Goal: Use online tool/utility: Utilize a website feature to perform a specific function

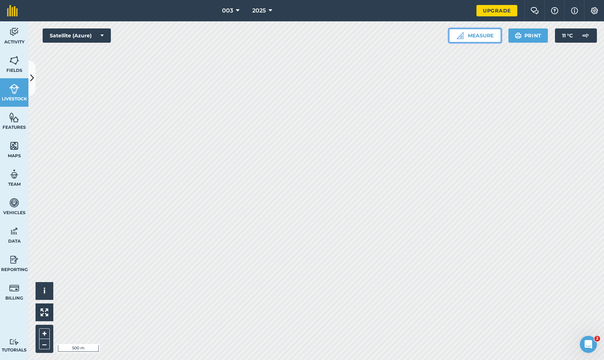
click at [466, 38] on button "Measure" at bounding box center [475, 35] width 53 height 14
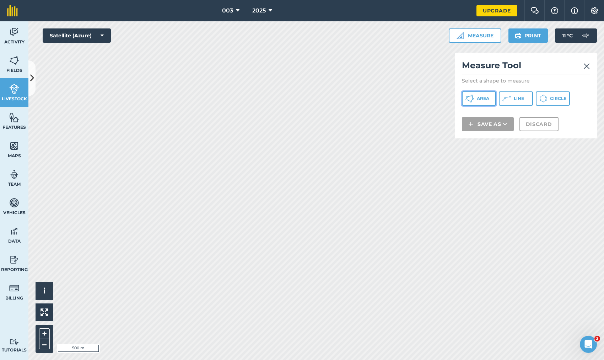
click at [480, 99] on span "Area" at bounding box center [483, 99] width 12 height 6
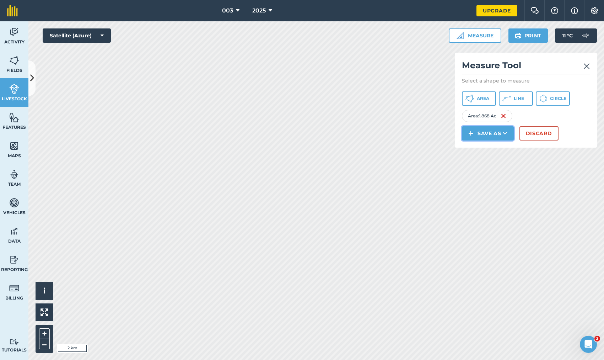
click at [511, 130] on button "Save as" at bounding box center [488, 133] width 52 height 14
click at [494, 161] on link "Feature" at bounding box center [488, 165] width 50 height 16
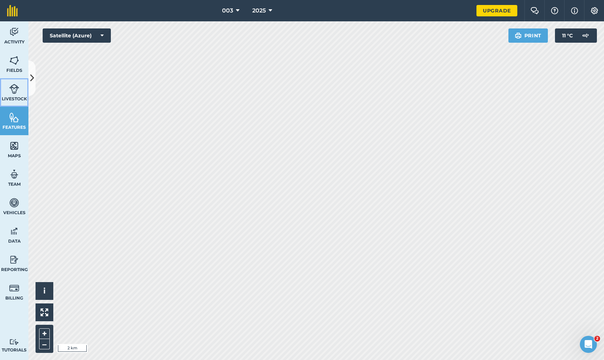
click at [27, 88] on link "Livestock" at bounding box center [14, 92] width 28 height 28
click at [16, 113] on img at bounding box center [14, 117] width 10 height 11
click at [236, 12] on icon at bounding box center [238, 10] width 4 height 9
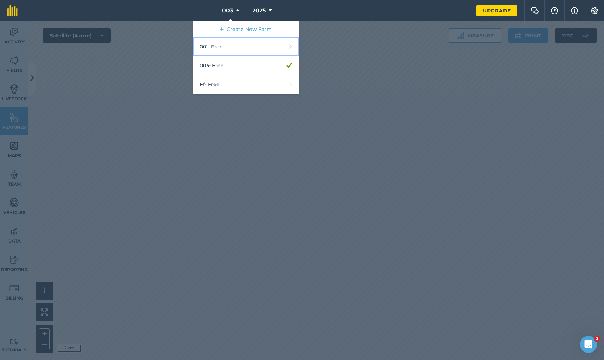
click at [233, 49] on link "001 - Free" at bounding box center [246, 46] width 107 height 19
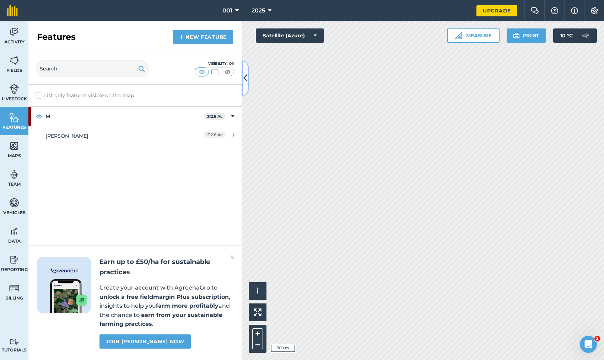
click at [245, 76] on icon at bounding box center [245, 78] width 4 height 12
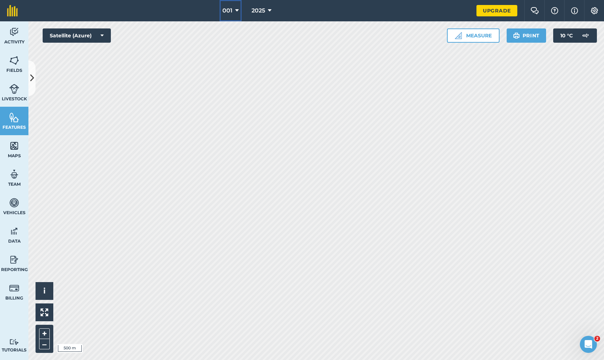
click at [236, 7] on icon at bounding box center [237, 10] width 4 height 9
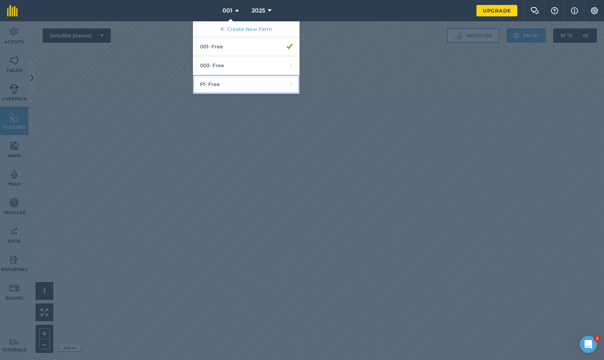
click at [228, 79] on link "Ff - Free" at bounding box center [246, 84] width 107 height 19
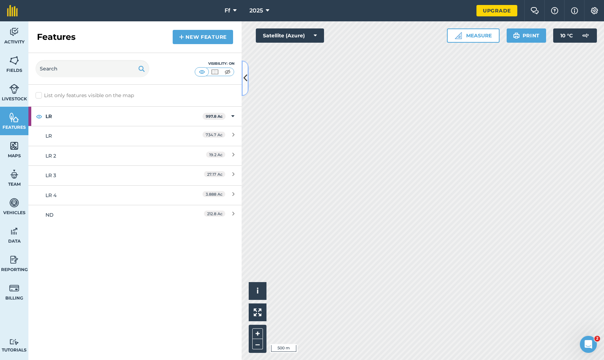
click at [243, 82] on button at bounding box center [245, 78] width 7 height 36
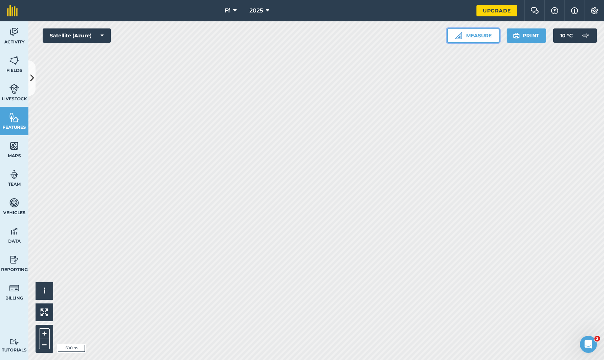
click at [475, 37] on button "Measure" at bounding box center [473, 35] width 53 height 14
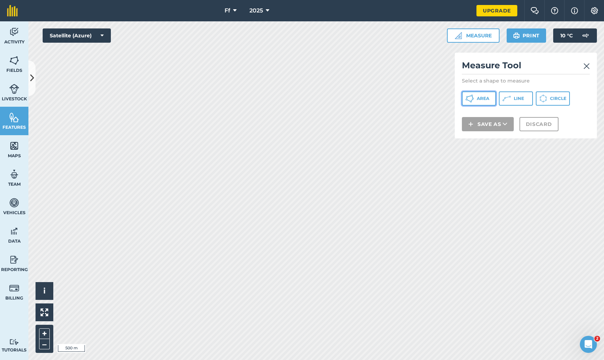
click at [484, 101] on button "Area" at bounding box center [479, 98] width 34 height 14
click at [486, 97] on span "Area" at bounding box center [483, 99] width 12 height 6
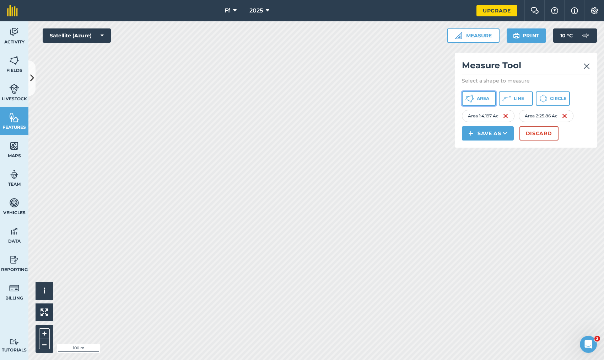
click at [479, 100] on span "Area" at bounding box center [483, 99] width 12 height 6
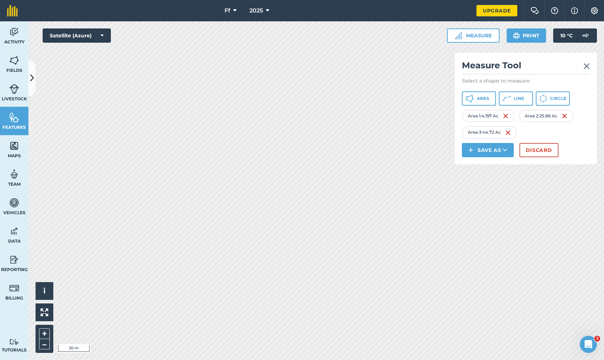
click at [390, 359] on html "Ff 2025 Upgrade Farm Chat Help Info Settings Map printing is not available on o…" at bounding box center [302, 180] width 604 height 360
click at [484, 101] on button "Area" at bounding box center [479, 98] width 34 height 14
click at [197, 359] on html "Ff 2025 Upgrade Farm Chat Help Info Settings Map printing is not available on o…" at bounding box center [302, 180] width 604 height 360
click at [478, 96] on span "Area" at bounding box center [483, 99] width 12 height 6
click at [258, 359] on html "Ff 2025 Upgrade Farm Chat Help Info Settings Map printing is not available on o…" at bounding box center [302, 180] width 604 height 360
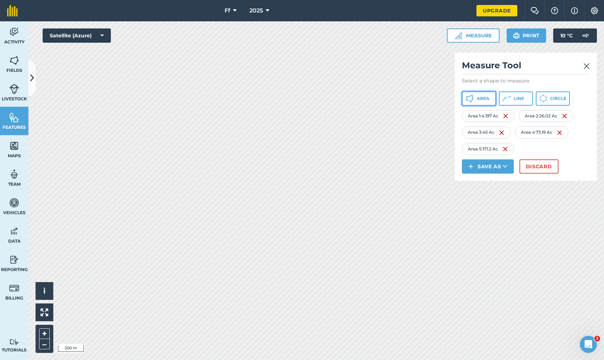
click at [477, 102] on button "Area" at bounding box center [479, 98] width 34 height 14
click at [42, 343] on button "–" at bounding box center [44, 344] width 11 height 10
click at [41, 343] on button "–" at bounding box center [44, 344] width 11 height 10
click at [45, 330] on button "+" at bounding box center [44, 333] width 11 height 11
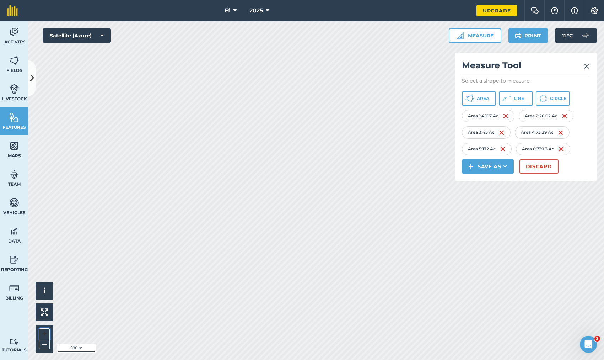
click at [44, 333] on button "+" at bounding box center [44, 333] width 11 height 11
click at [46, 332] on button "+" at bounding box center [44, 333] width 11 height 11
click at [46, 331] on button "+" at bounding box center [44, 333] width 11 height 11
click at [45, 333] on button "+" at bounding box center [44, 333] width 11 height 11
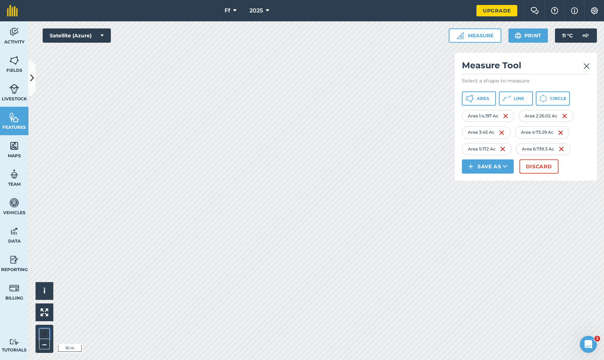
click at [45, 333] on button "+" at bounding box center [44, 333] width 11 height 11
click at [45, 344] on button "–" at bounding box center [44, 344] width 11 height 10
click at [40, 346] on button "–" at bounding box center [44, 344] width 11 height 10
click at [40, 345] on button "–" at bounding box center [44, 344] width 11 height 10
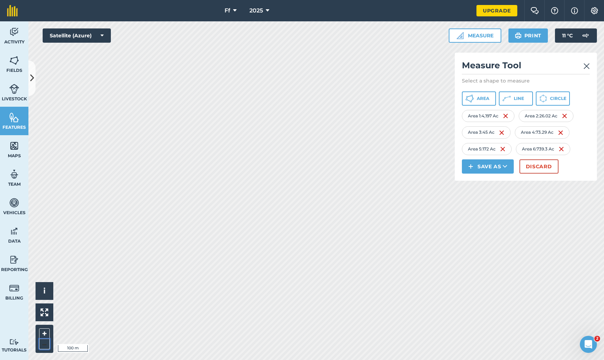
click at [45, 345] on button "–" at bounding box center [44, 344] width 11 height 10
click at [45, 344] on button "–" at bounding box center [44, 344] width 11 height 10
click at [488, 93] on button "Area" at bounding box center [479, 98] width 34 height 14
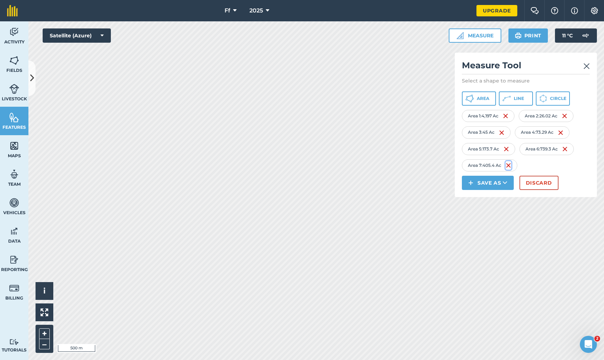
click at [509, 167] on img at bounding box center [509, 165] width 6 height 9
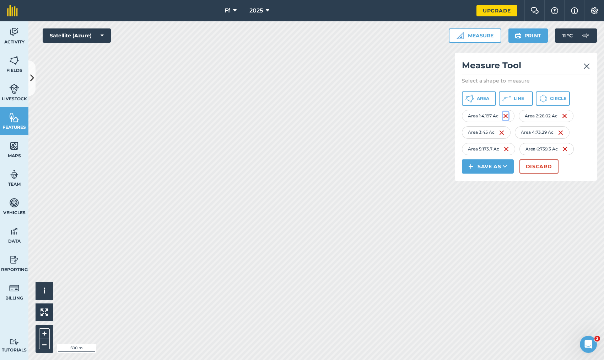
click at [508, 116] on img at bounding box center [506, 116] width 6 height 9
click at [509, 116] on img at bounding box center [507, 116] width 6 height 9
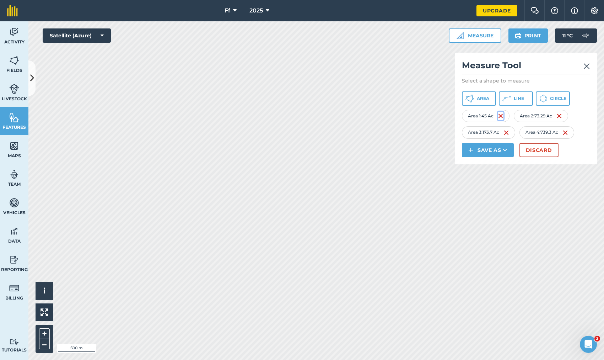
click at [504, 115] on img at bounding box center [501, 116] width 6 height 9
click at [504, 116] on div "Area 1 : 73.29 Ac" at bounding box center [488, 116] width 53 height 12
click at [506, 116] on img at bounding box center [507, 116] width 6 height 9
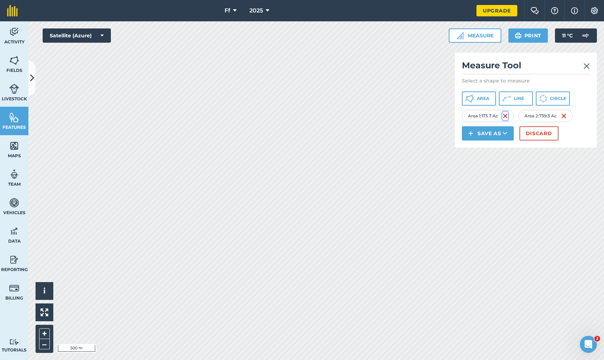
click at [506, 117] on img at bounding box center [505, 116] width 6 height 9
click at [506, 118] on img at bounding box center [504, 116] width 6 height 9
